Goal: Task Accomplishment & Management: Use online tool/utility

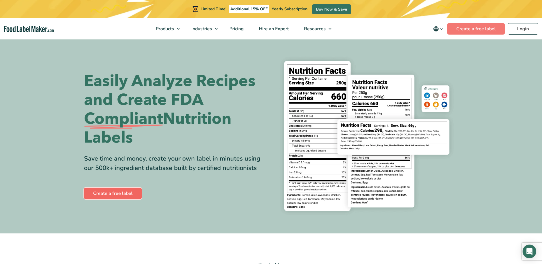
click at [115, 194] on link "Create a free label" at bounding box center [113, 193] width 58 height 11
